Goal: Communication & Community: Answer question/provide support

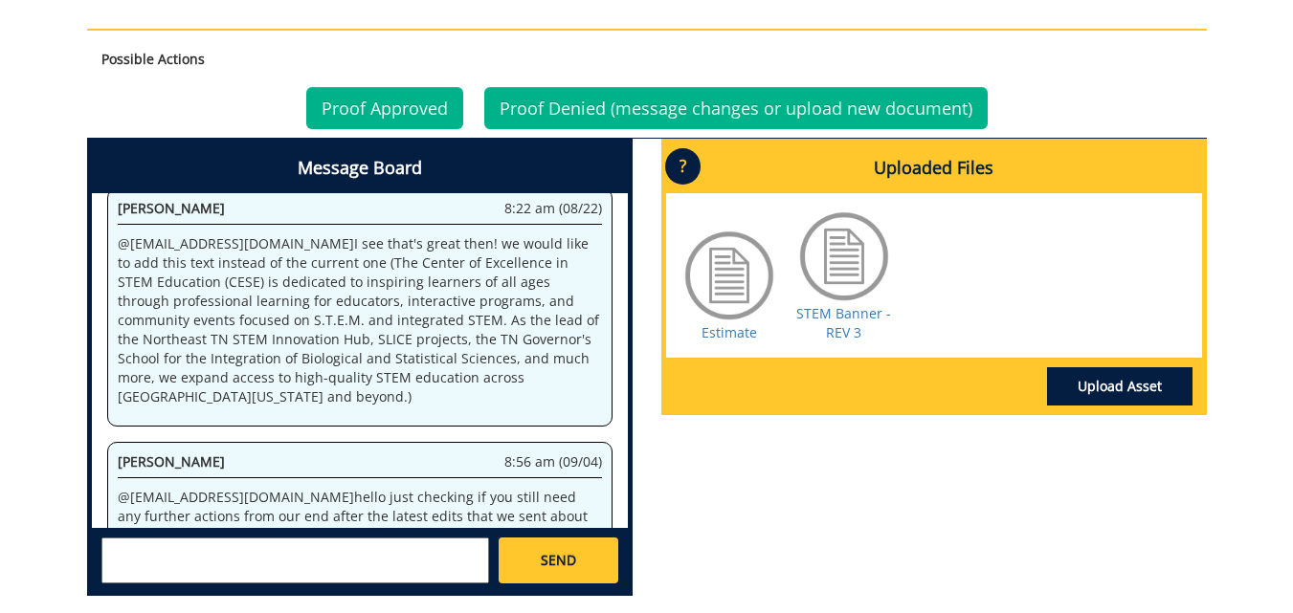
scroll to position [819, 0]
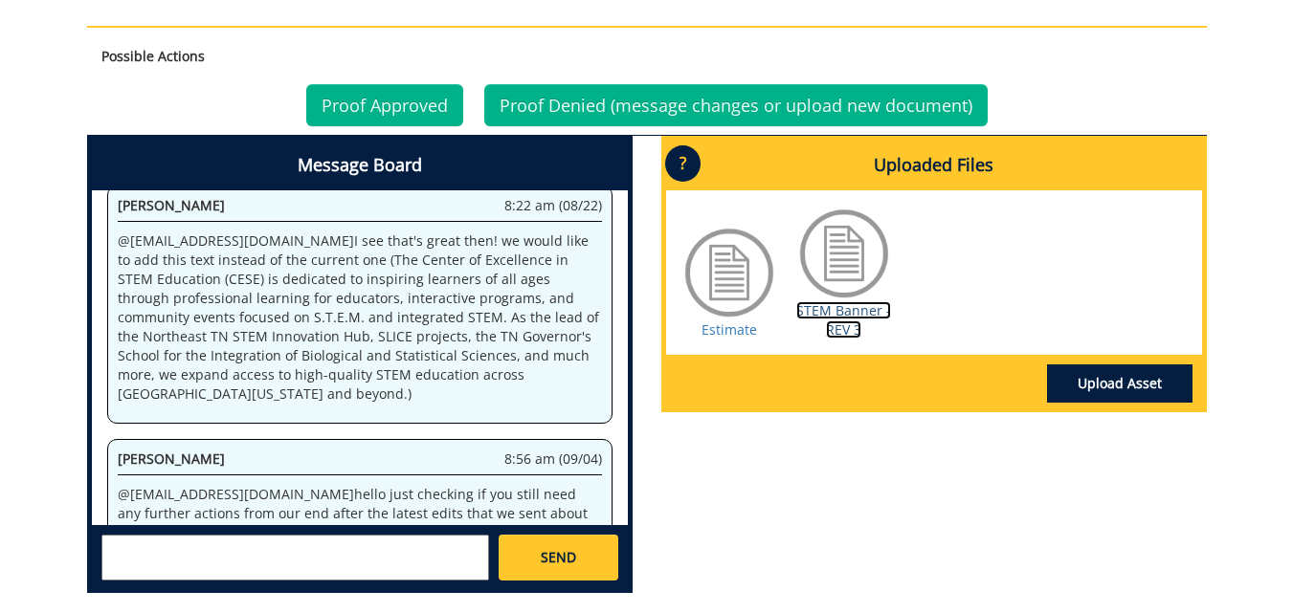
click at [846, 317] on link "STEM Banner - REV 3" at bounding box center [843, 319] width 95 height 37
drag, startPoint x: 240, startPoint y: 326, endPoint x: 117, endPoint y: 320, distance: 123.6
click at [118, 485] on p "@ [EMAIL_ADDRESS][DOMAIN_NAME] hello just checking if you still need any furthe…" at bounding box center [360, 513] width 484 height 57
copy p "@ [EMAIL_ADDRESS][DOMAIN_NAME]"
click at [181, 562] on textarea at bounding box center [295, 558] width 388 height 46
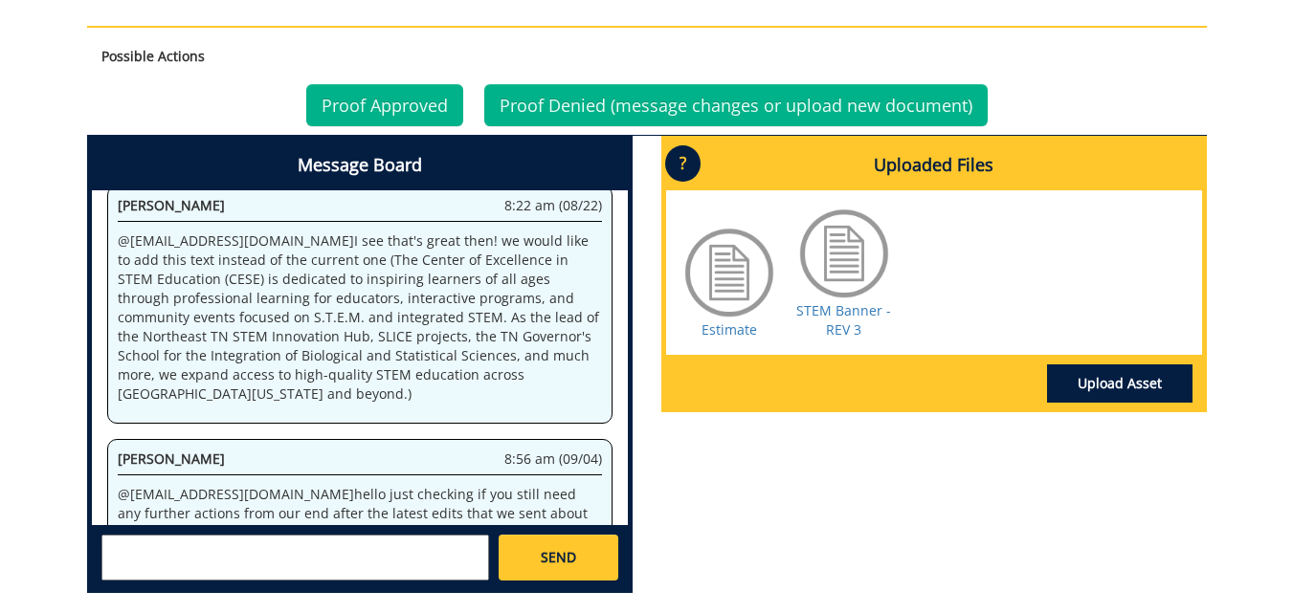
paste textarea "@[EMAIL_ADDRESS][DOMAIN_NAME]"
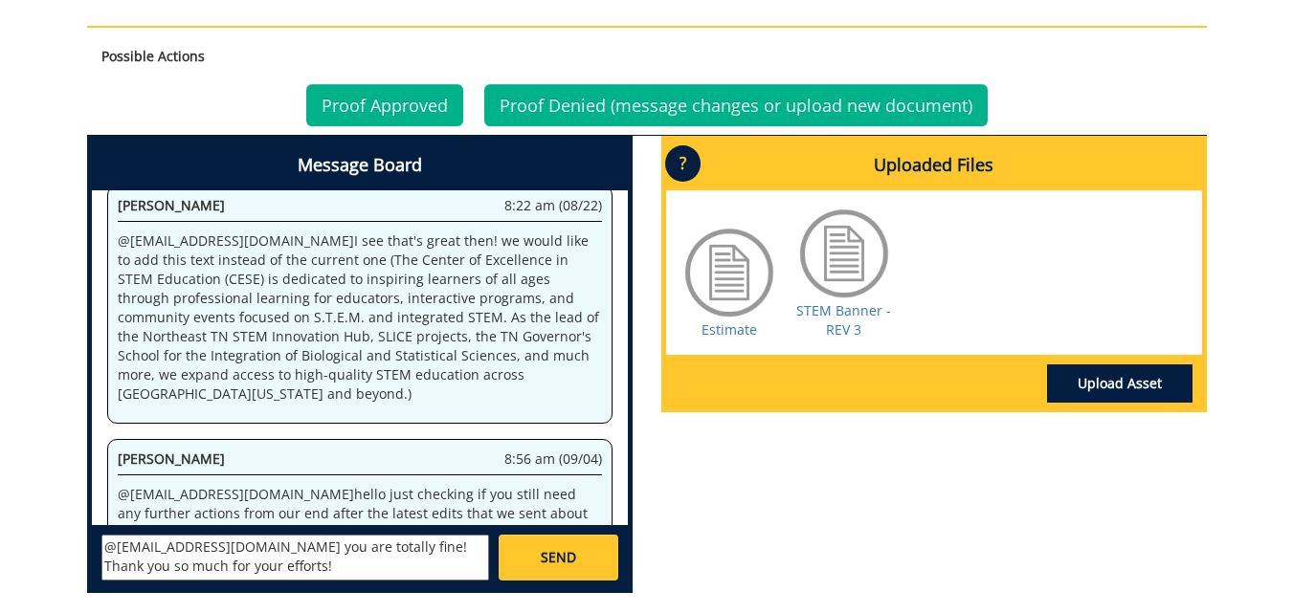
click at [228, 580] on textarea "@[EMAIL_ADDRESS][DOMAIN_NAME] you are totally fine! Thank you so much for your …" at bounding box center [295, 558] width 388 height 46
click at [201, 570] on textarea "@[EMAIL_ADDRESS][DOMAIN_NAME] you are totally fine! Thank you so much for your …" at bounding box center [295, 558] width 388 height 46
click at [363, 565] on textarea "@[EMAIL_ADDRESS][DOMAIN_NAME] you are totally fine! Thank you so much for your …" at bounding box center [295, 558] width 388 height 46
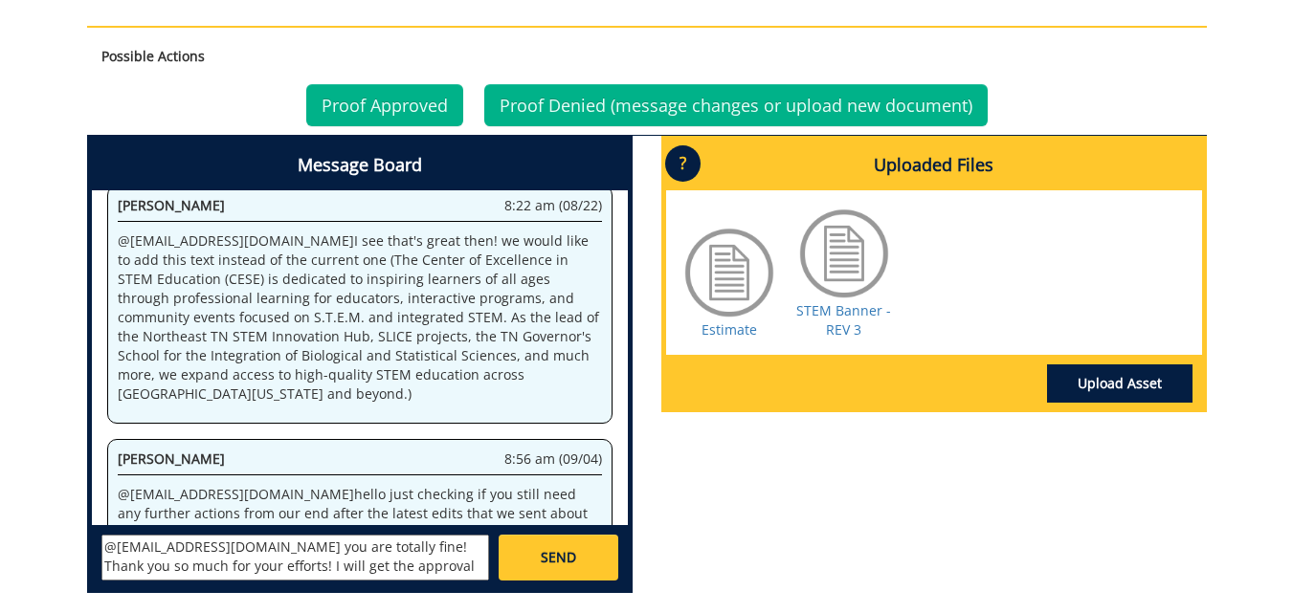
type textarea "@[EMAIL_ADDRESS][DOMAIN_NAME] you are totally fine! Thank you so much for your …"
click at [567, 565] on span "SEND" at bounding box center [558, 557] width 35 height 19
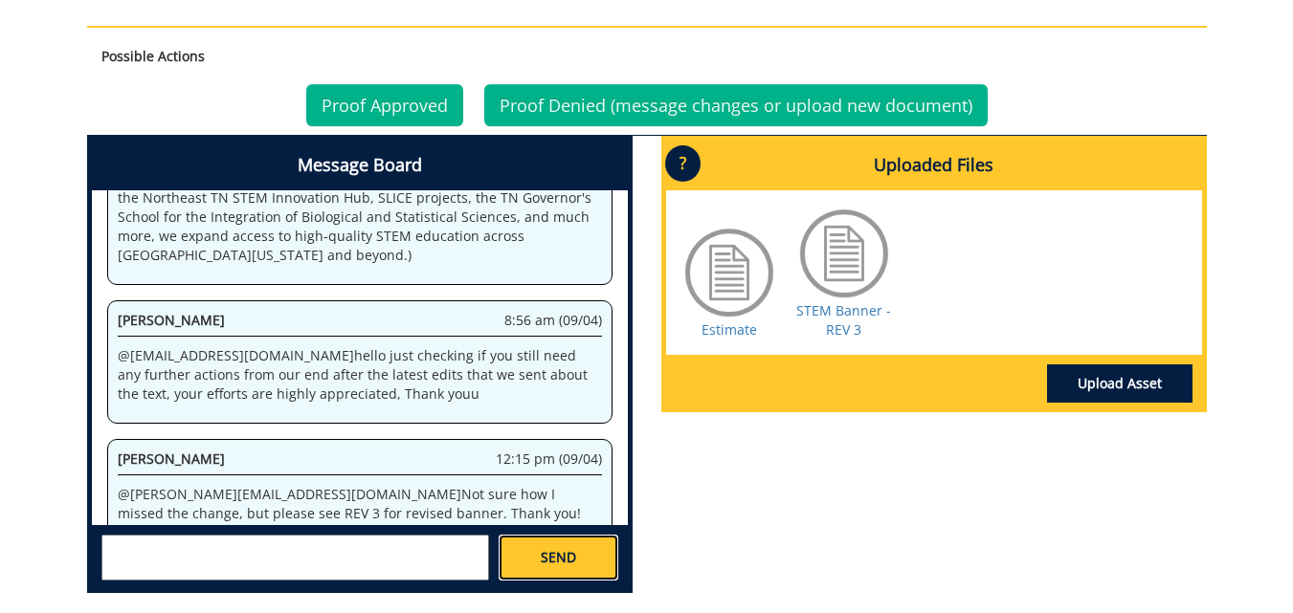
scroll to position [12584, 0]
